Goal: Information Seeking & Learning: Learn about a topic

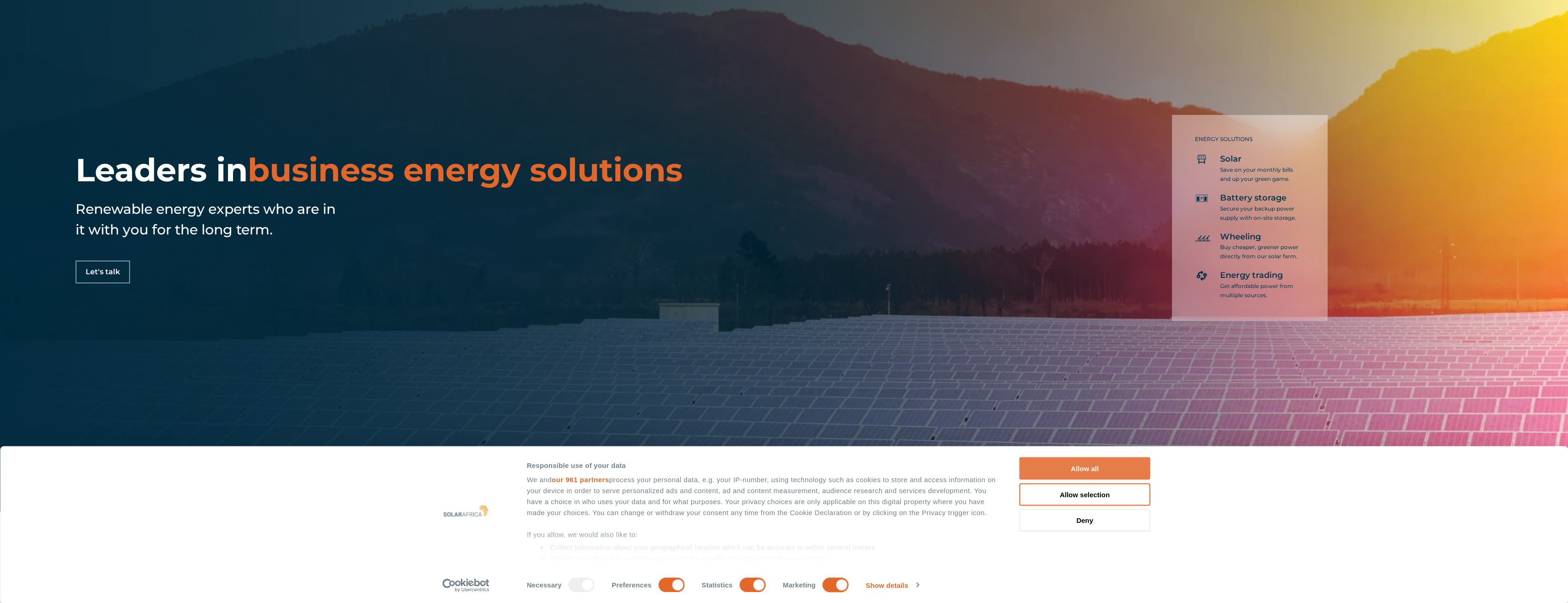
click at [1086, 463] on button "Allow all" at bounding box center [1084, 468] width 131 height 22
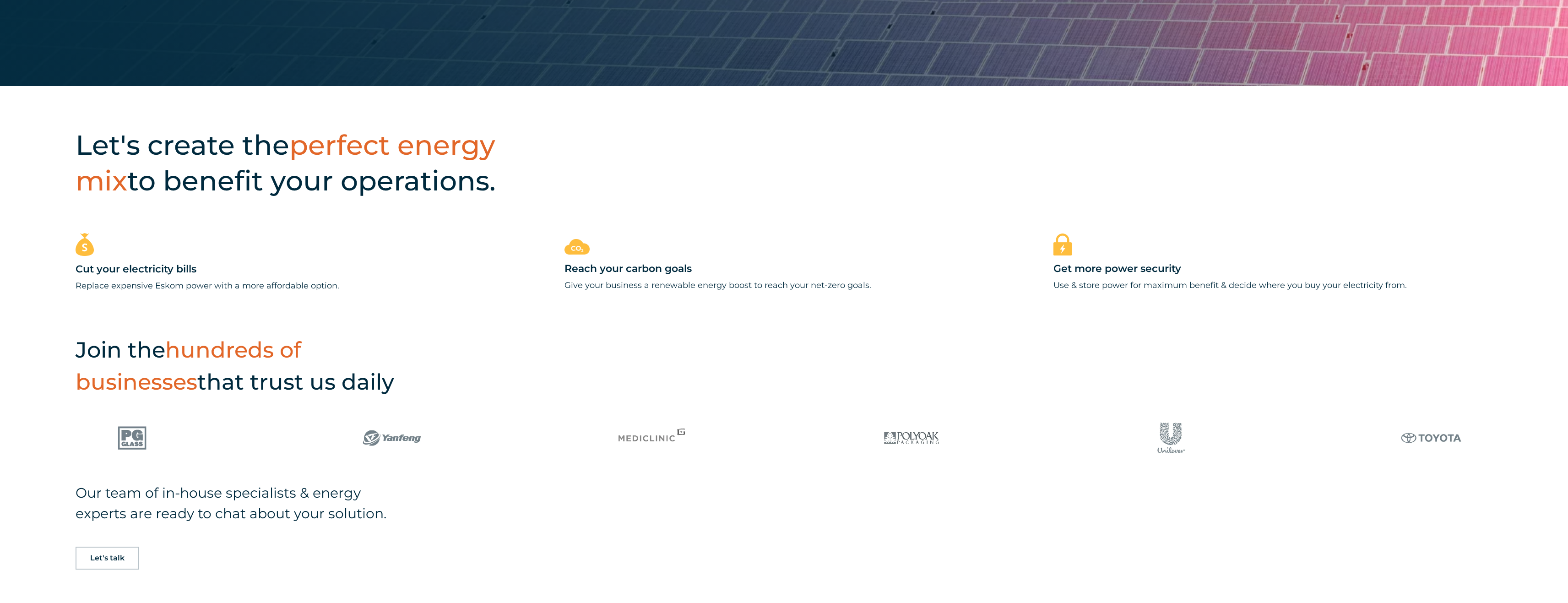
scroll to position [504, 0]
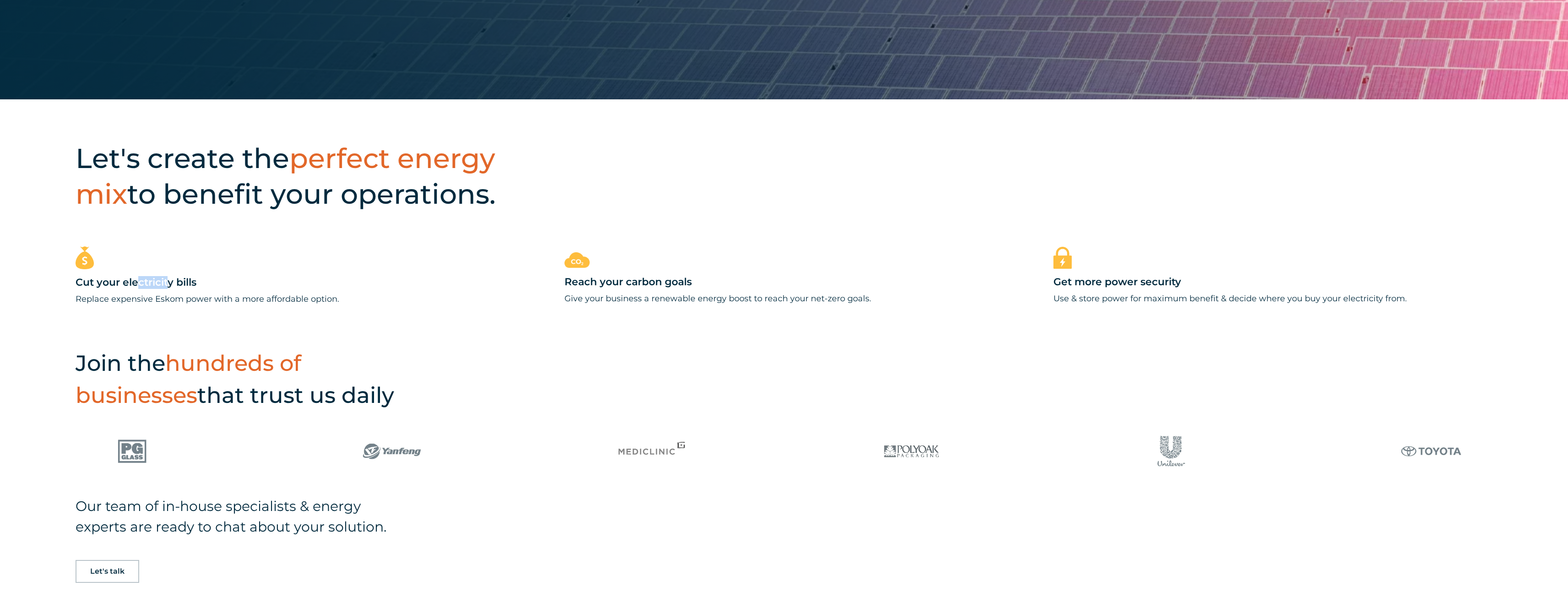
drag, startPoint x: 155, startPoint y: 287, endPoint x: 176, endPoint y: 285, distance: 21.1
click at [170, 285] on h3 "Cut your electricity bills" at bounding box center [295, 283] width 439 height 14
click at [223, 292] on p "Replace expensive Eskom power with a more affordable option." at bounding box center [295, 299] width 439 height 14
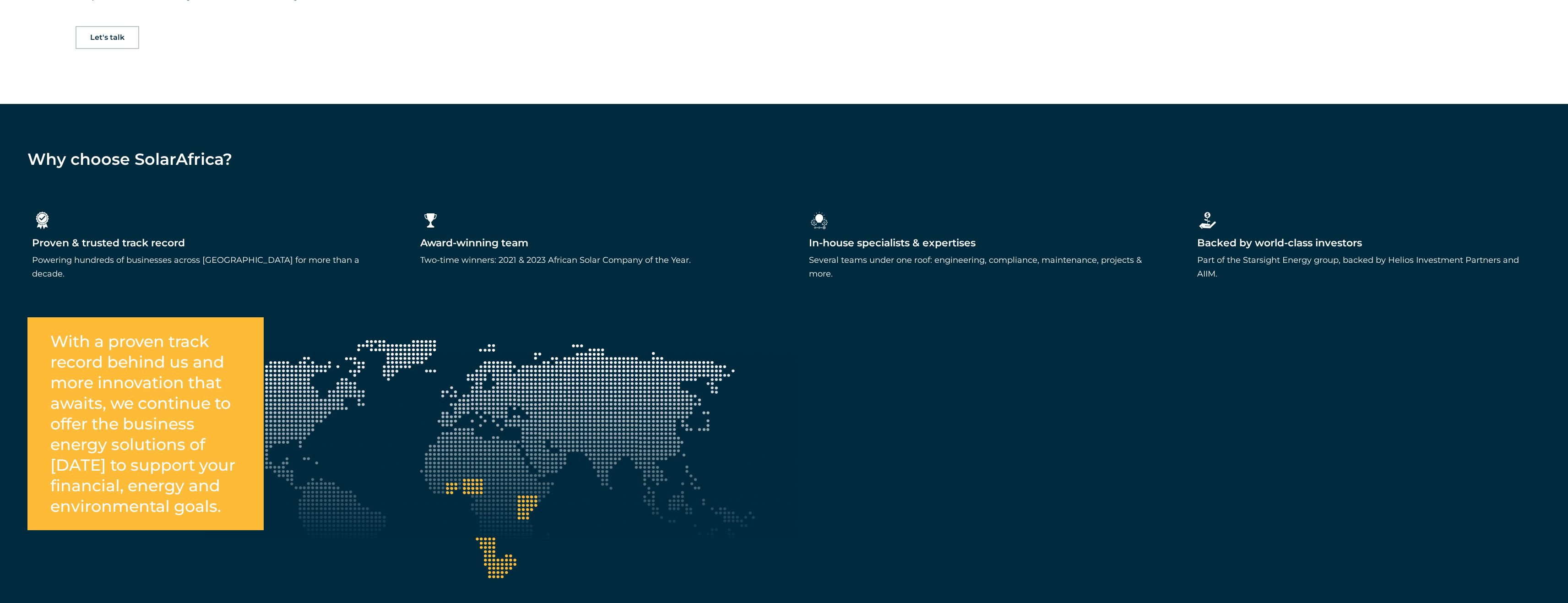
scroll to position [1053, 0]
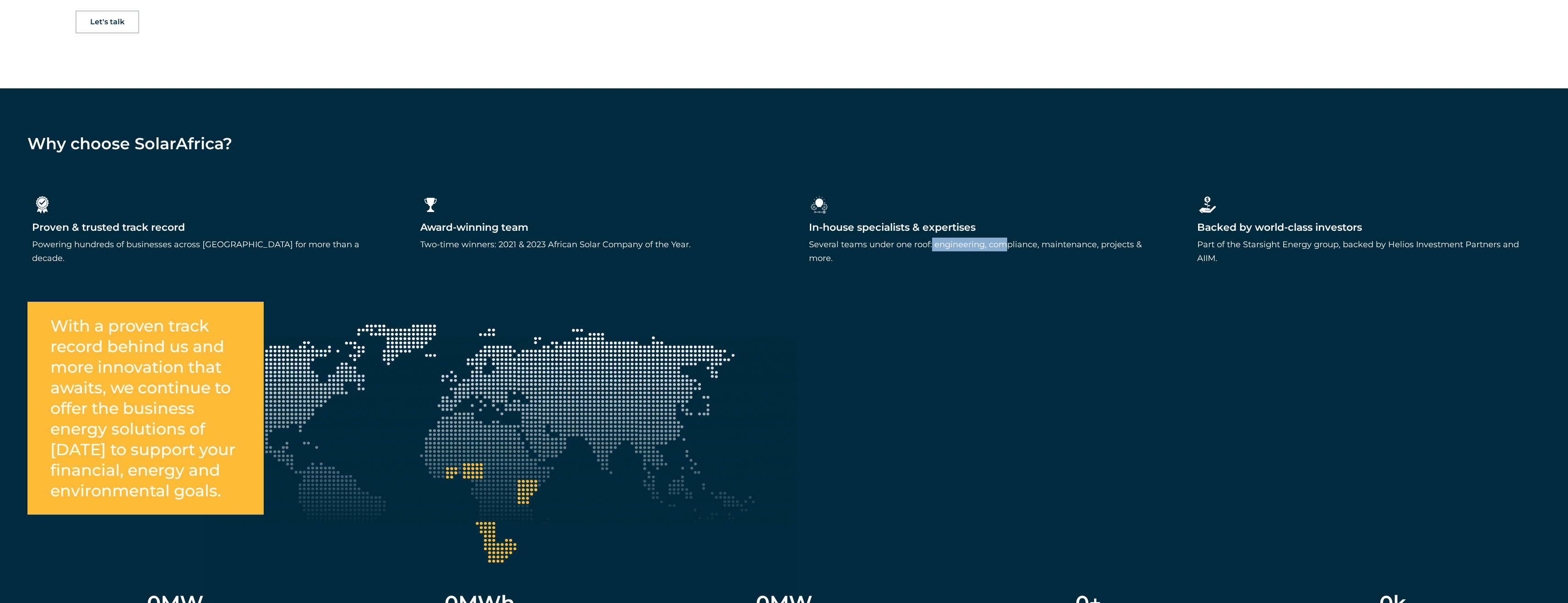
drag, startPoint x: 905, startPoint y: 239, endPoint x: 986, endPoint y: 252, distance: 82.0
click at [978, 250] on p "Several teams under one roof: engineering, compliance, maintenance, projects & …" at bounding box center [978, 251] width 339 height 28
click at [1075, 249] on p "Several teams under one roof: engineering, compliance, maintenance, projects & …" at bounding box center [978, 251] width 339 height 28
drag, startPoint x: 1017, startPoint y: 240, endPoint x: 1074, endPoint y: 239, distance: 57.0
click at [1073, 239] on p "Several teams under one roof: engineering, compliance, maintenance, projects & …" at bounding box center [978, 251] width 339 height 28
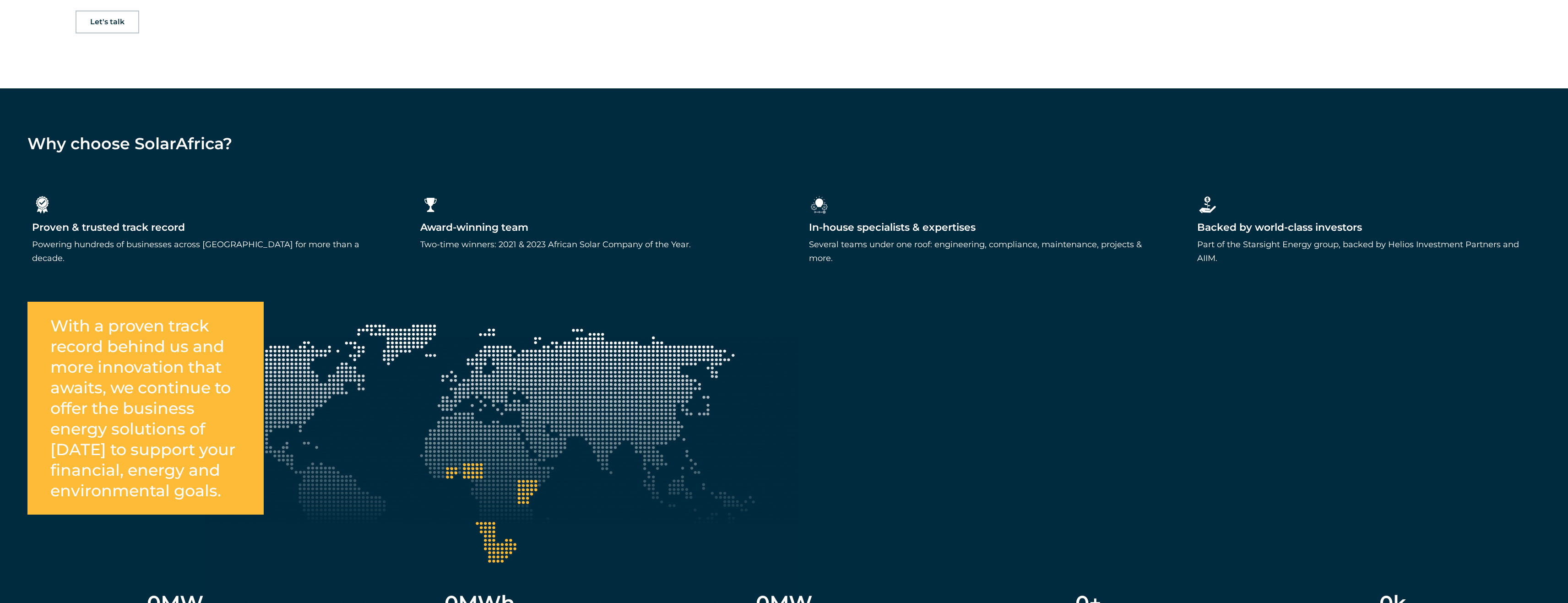
click at [1101, 241] on p "Several teams under one roof: engineering, compliance, maintenance, projects & …" at bounding box center [978, 251] width 339 height 28
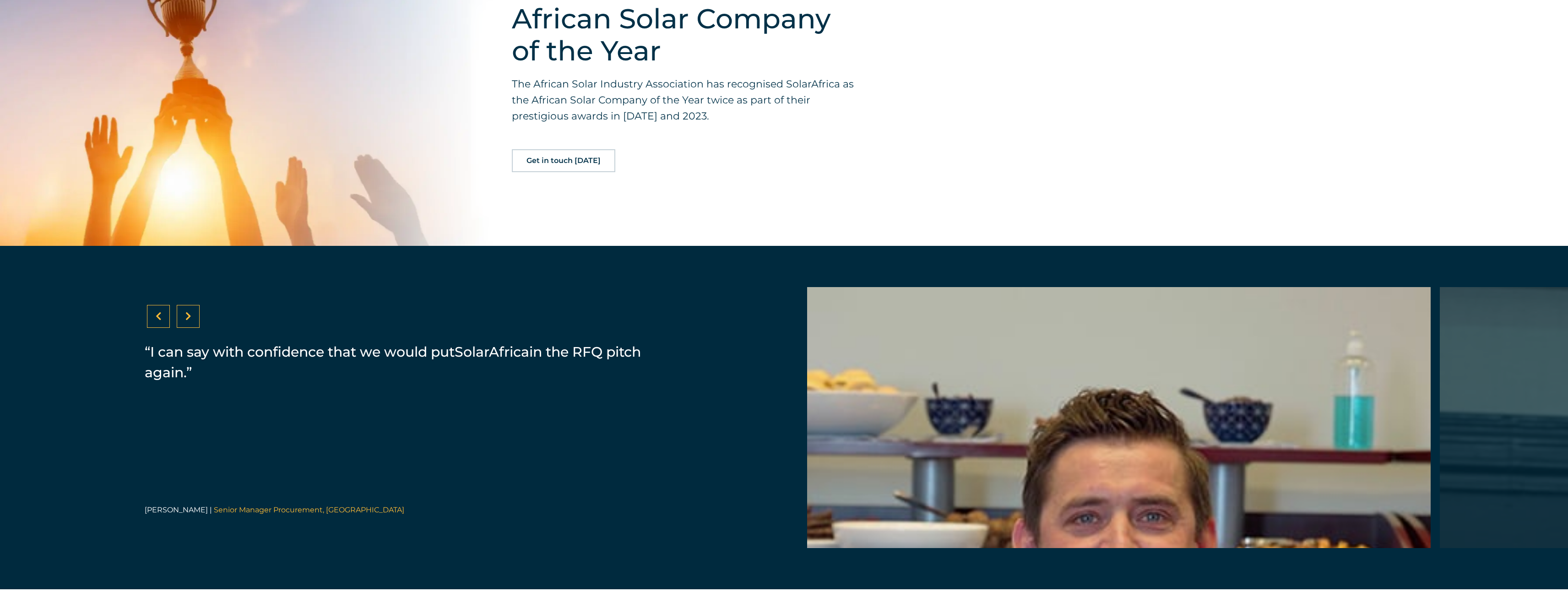
scroll to position [1787, 0]
